Goal: Navigation & Orientation: Find specific page/section

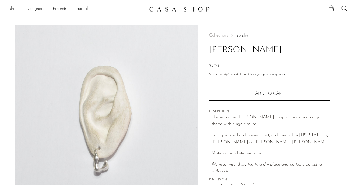
click at [10, 10] on link "Shop" at bounding box center [13, 9] width 9 height 7
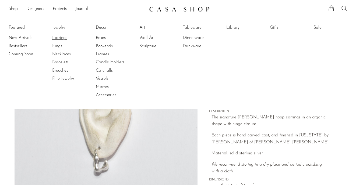
click at [58, 37] on link "Earrings" at bounding box center [72, 38] width 40 height 6
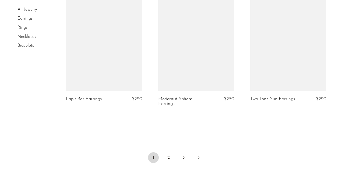
scroll to position [1591, 0]
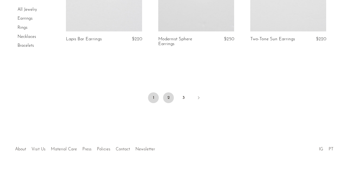
click at [168, 93] on link "2" at bounding box center [168, 98] width 11 height 11
